Goal: Task Accomplishment & Management: Manage account settings

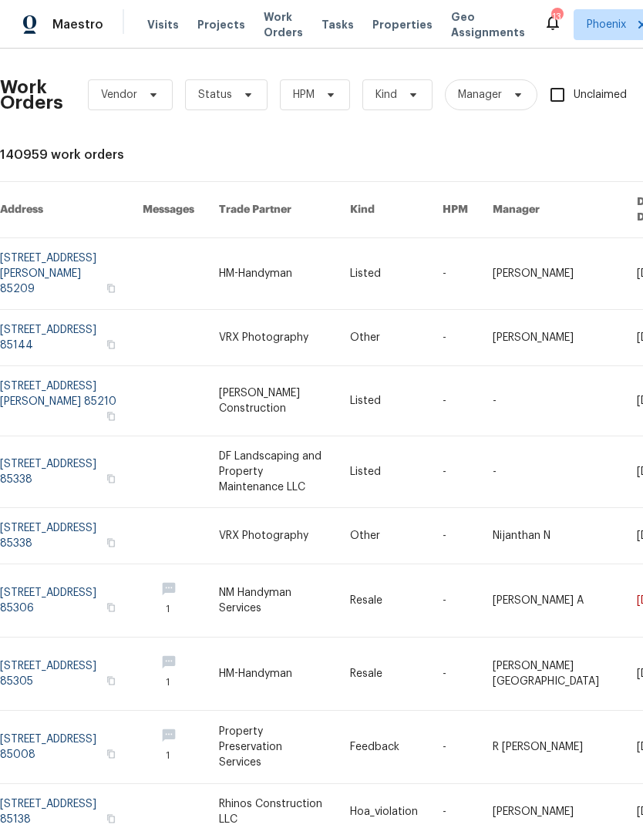
click at [375, 29] on span "Properties" at bounding box center [402, 24] width 60 height 15
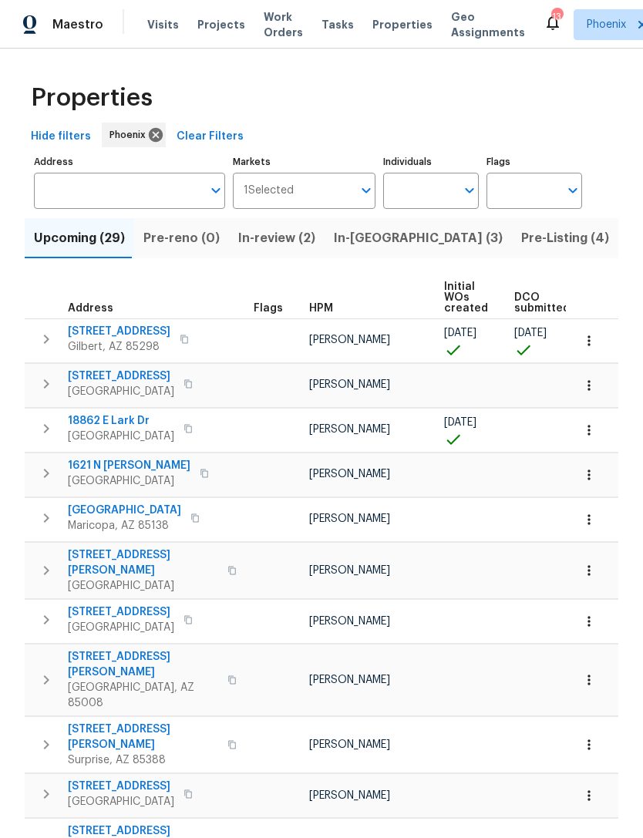
click at [436, 201] on input "Individuals" at bounding box center [419, 191] width 72 height 36
type input "Melissa muralt"
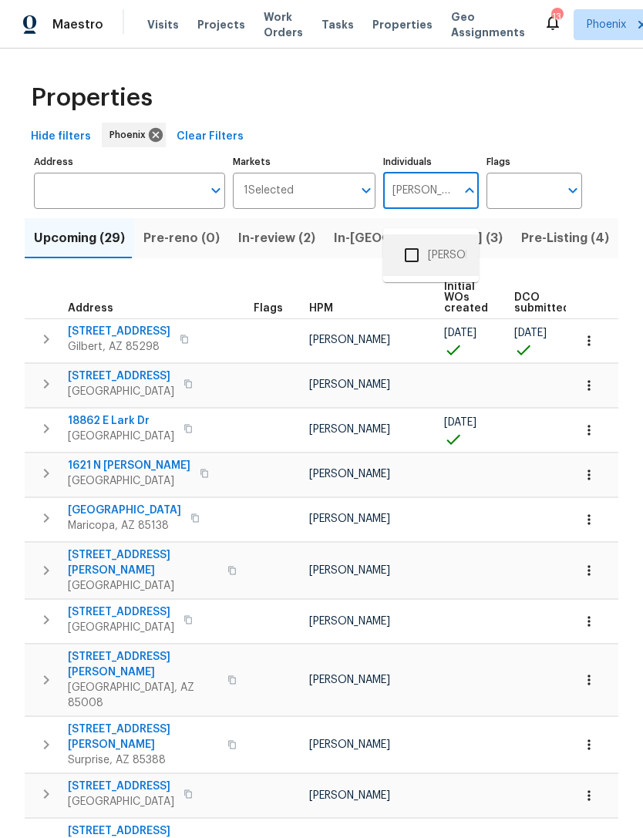
click at [441, 250] on li "[PERSON_NAME]" at bounding box center [431, 255] width 71 height 32
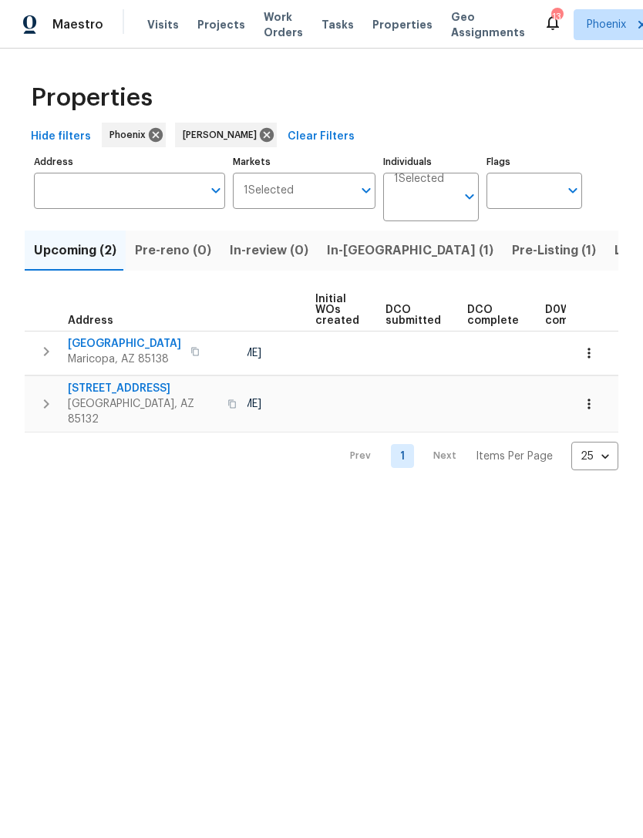
scroll to position [0, 116]
click at [355, 261] on span "In-reno (1)" at bounding box center [410, 251] width 167 height 22
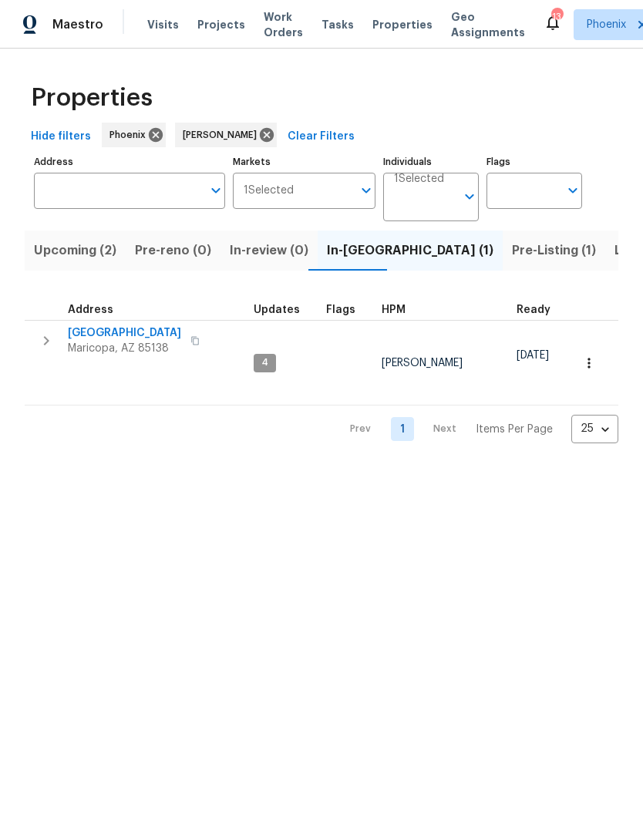
click at [114, 341] on span "21610 N Bradford Dr" at bounding box center [124, 332] width 113 height 15
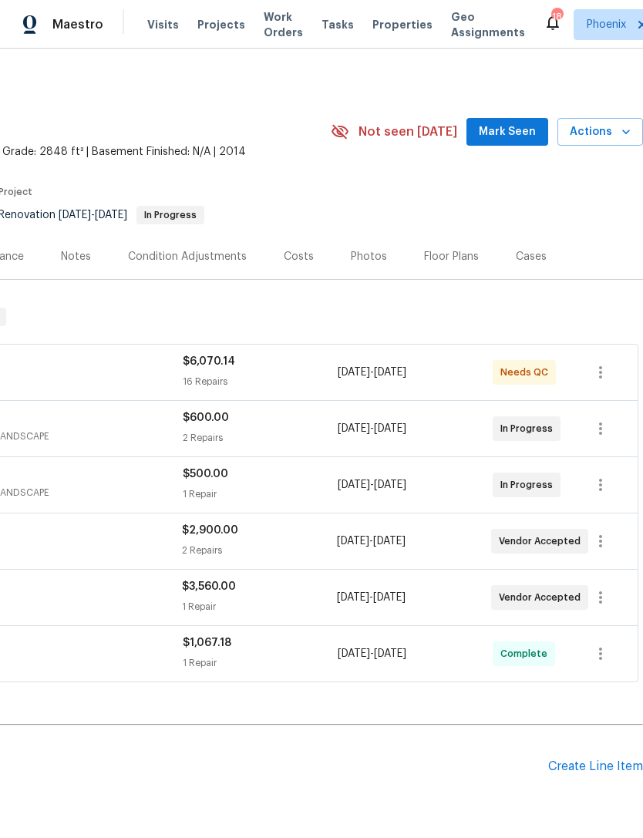
scroll to position [0, 228]
click at [520, 142] on span "Mark Seen" at bounding box center [507, 132] width 57 height 19
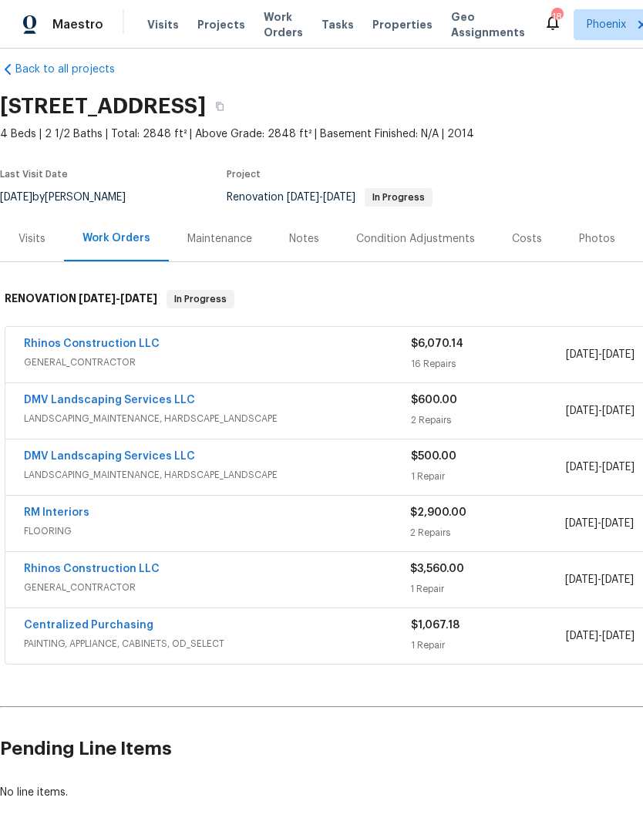
scroll to position [19, 0]
click at [302, 246] on div "Notes" at bounding box center [304, 238] width 30 height 15
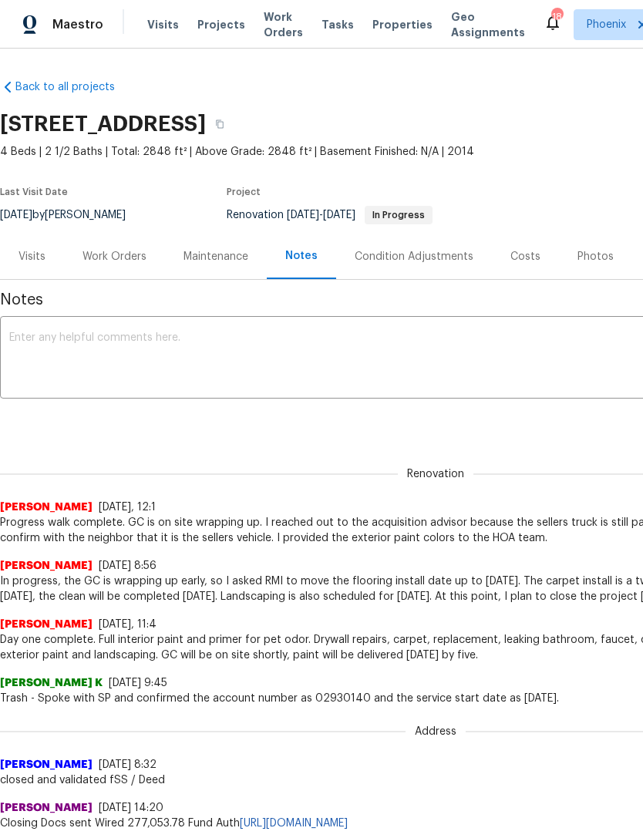
click at [224, 361] on textarea at bounding box center [435, 359] width 853 height 54
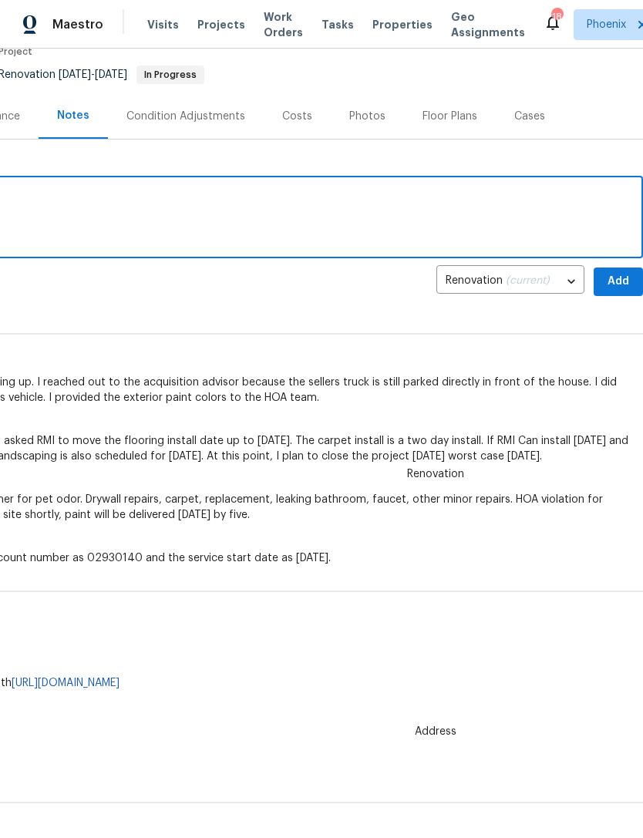
scroll to position [139, 228]
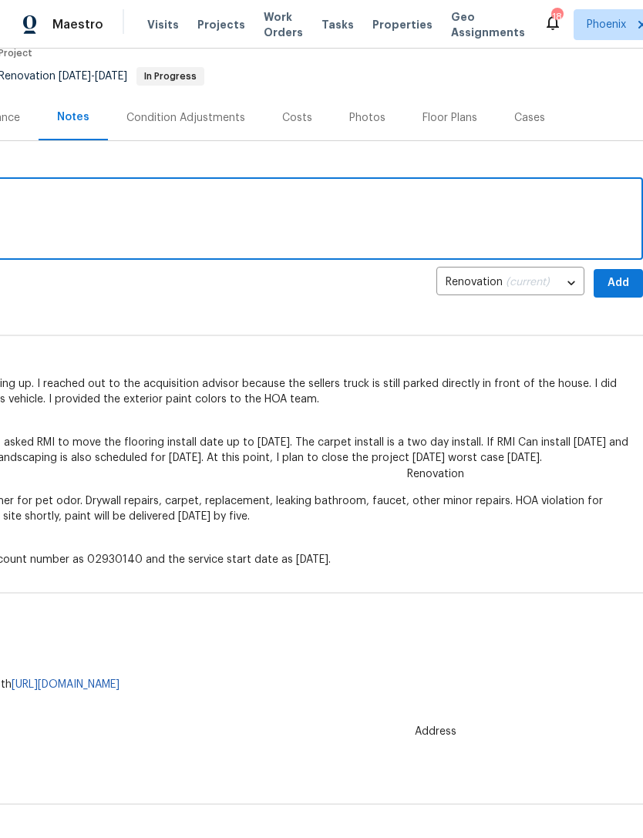
type textarea "On schedule to close [DATE]."
click at [622, 293] on span "Add" at bounding box center [618, 283] width 25 height 19
